Goal: Book appointment/travel/reservation

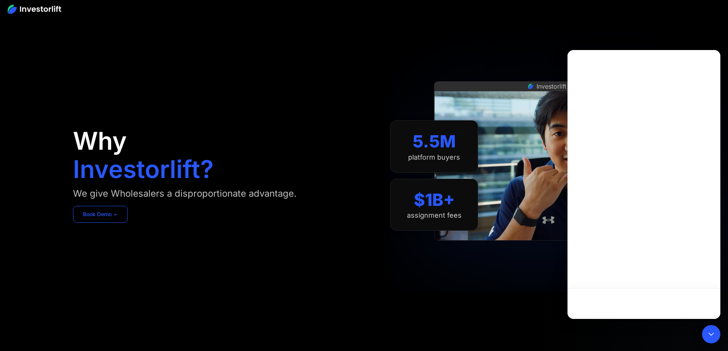
click at [128, 223] on link "Book Demo ➢" at bounding box center [100, 214] width 55 height 17
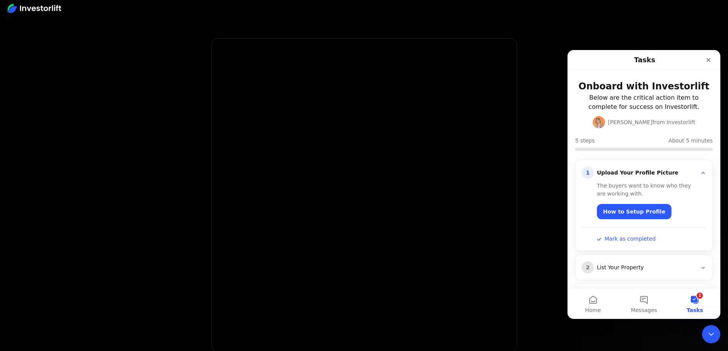
click at [643, 173] on div "Upload Your Profile Picture" at bounding box center [647, 173] width 100 height 8
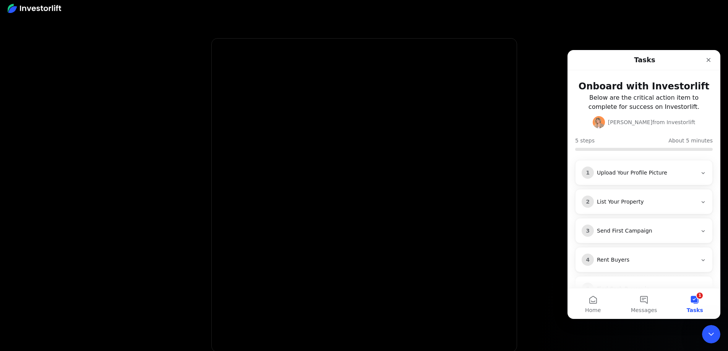
click at [643, 173] on div "Upload Your Profile Picture" at bounding box center [647, 173] width 100 height 8
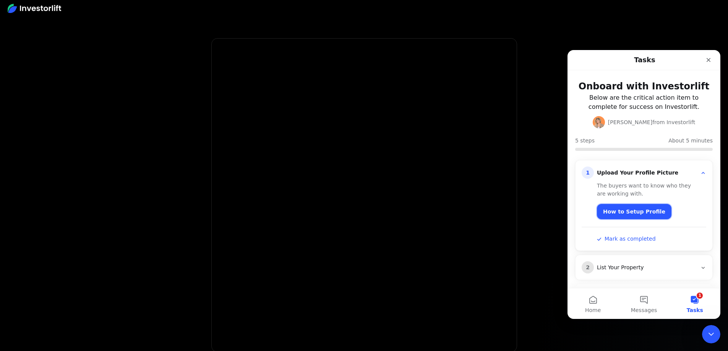
click at [631, 212] on link "How to Setup Profile" at bounding box center [634, 211] width 75 height 15
click at [626, 239] on button "Mark as completed" at bounding box center [626, 239] width 59 height 8
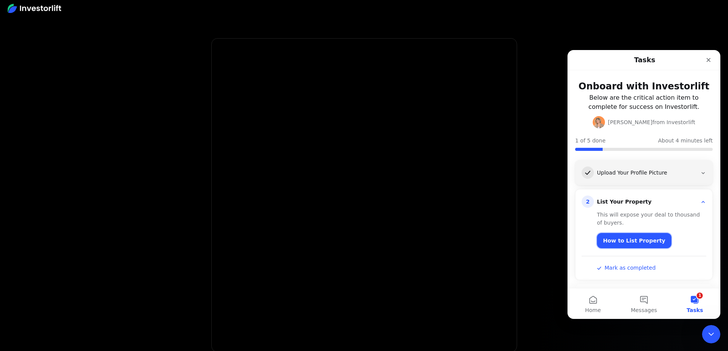
click at [619, 243] on link "How to List Property" at bounding box center [634, 240] width 75 height 15
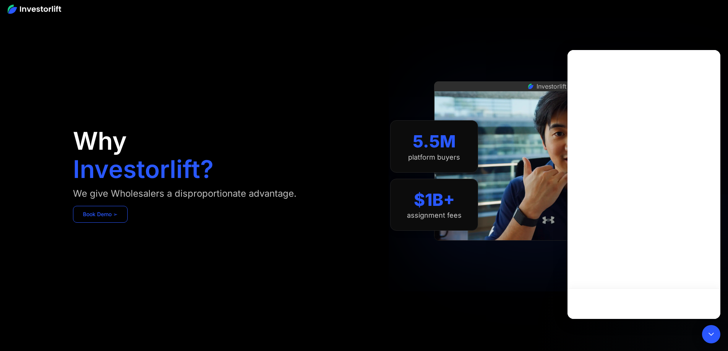
click at [128, 223] on link "Book Demo ➢" at bounding box center [100, 214] width 55 height 17
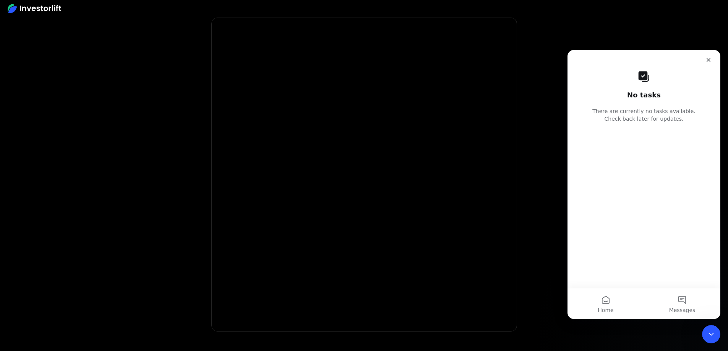
scroll to position [38, 0]
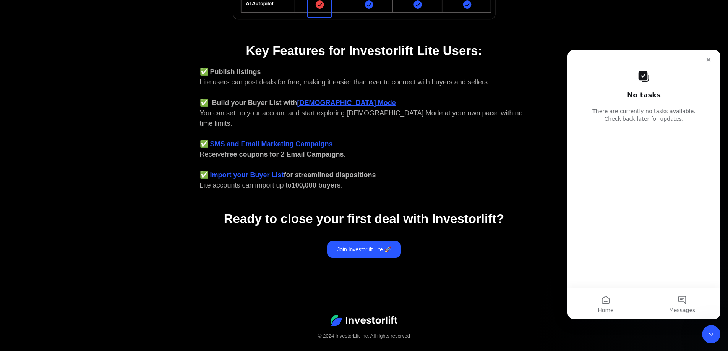
scroll to position [284, 0]
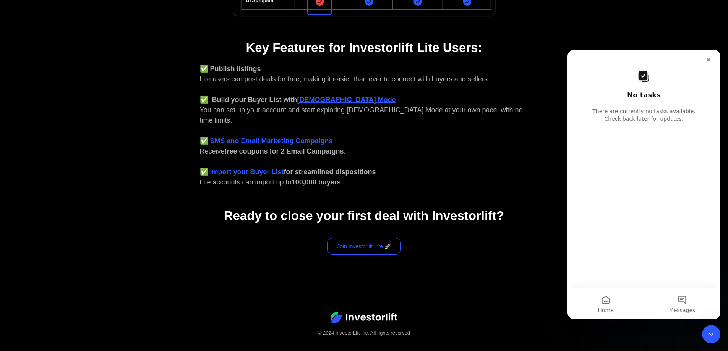
click at [362, 238] on link "Join Investorlift Lite 🚀" at bounding box center [364, 246] width 74 height 17
